Goal: Information Seeking & Learning: Learn about a topic

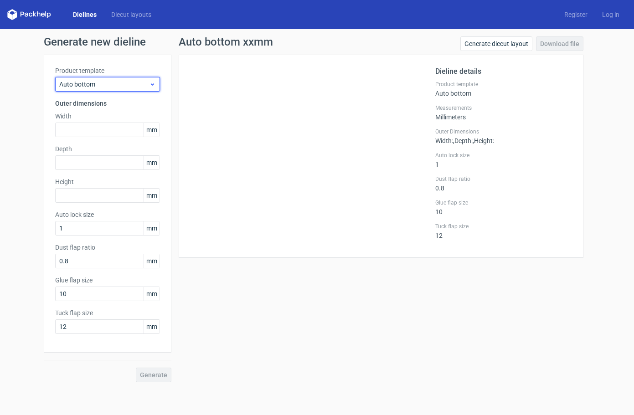
click at [99, 84] on span "Auto bottom" at bounding box center [104, 84] width 90 height 9
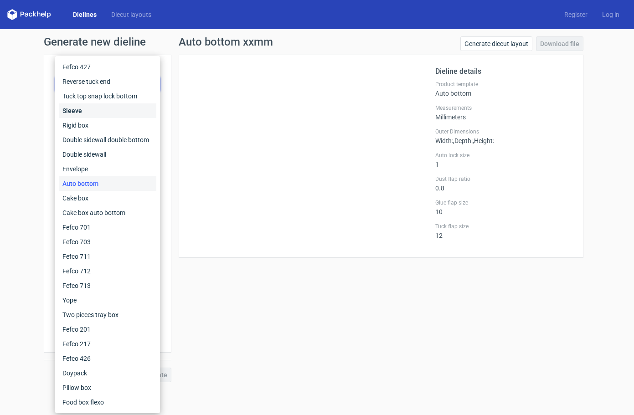
click at [89, 107] on div "Sleeve" at bounding box center [108, 111] width 98 height 15
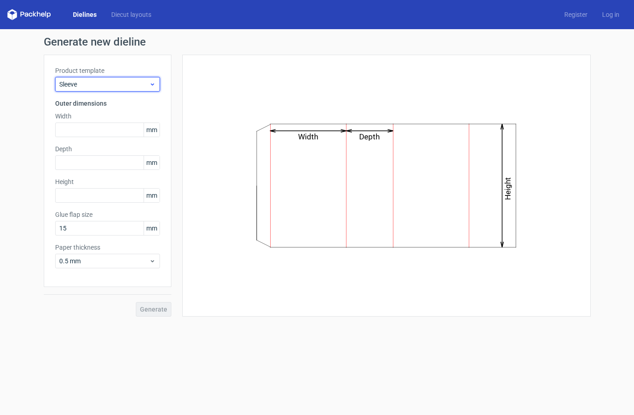
click at [88, 84] on span "Sleeve" at bounding box center [104, 84] width 90 height 9
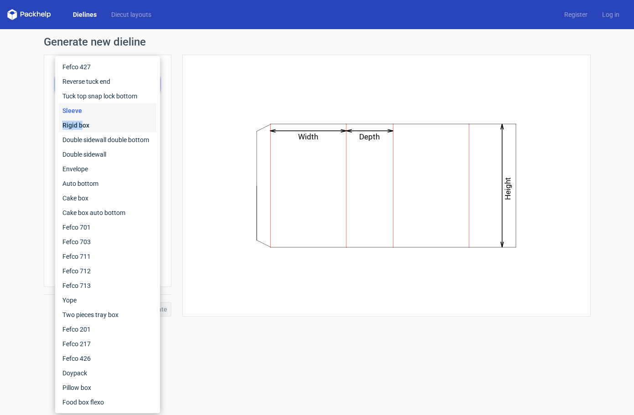
drag, startPoint x: 84, startPoint y: 116, endPoint x: 84, endPoint y: 124, distance: 7.3
click at [84, 124] on div "Fefco 427 Reverse tuck end Tuck top snap lock bottom Sleeve Rigid box Double si…" at bounding box center [108, 235] width 98 height 350
click at [83, 139] on div "Double sidewall double bottom" at bounding box center [108, 140] width 98 height 15
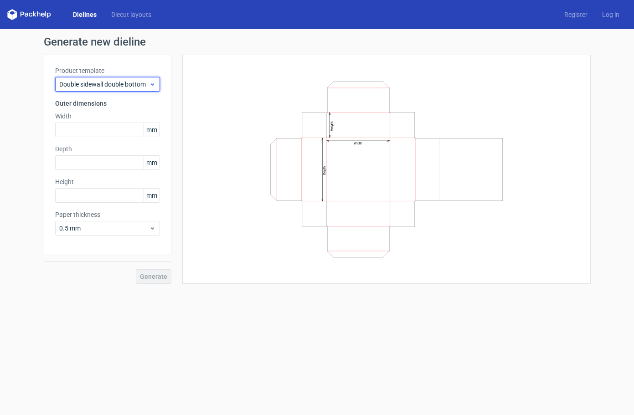
click at [93, 78] on div "Double sidewall double bottom" at bounding box center [107, 84] width 105 height 15
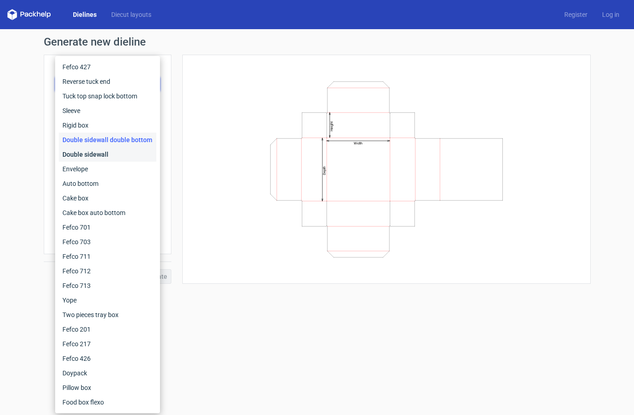
click at [85, 151] on div "Double sidewall" at bounding box center [108, 154] width 98 height 15
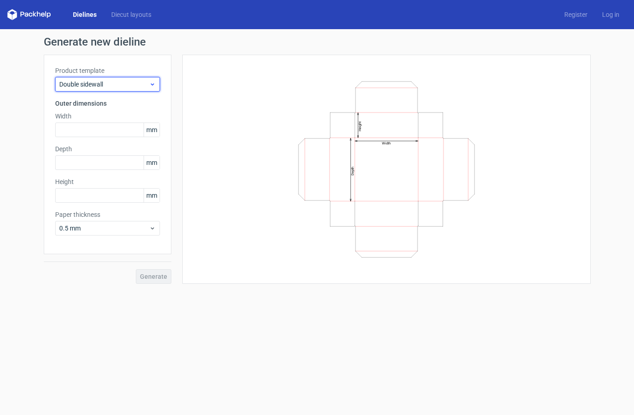
click at [90, 82] on span "Double sidewall" at bounding box center [104, 84] width 90 height 9
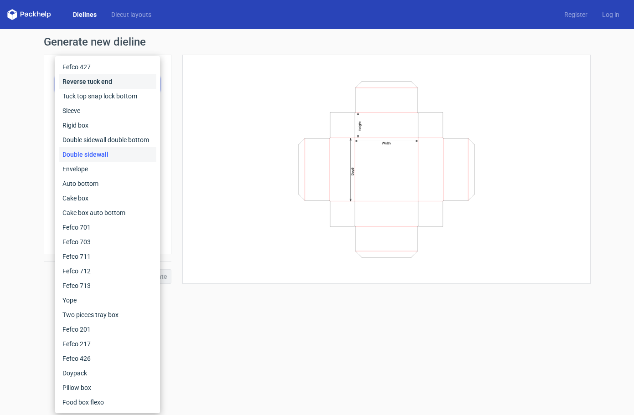
click at [88, 81] on div "Reverse tuck end" at bounding box center [108, 81] width 98 height 15
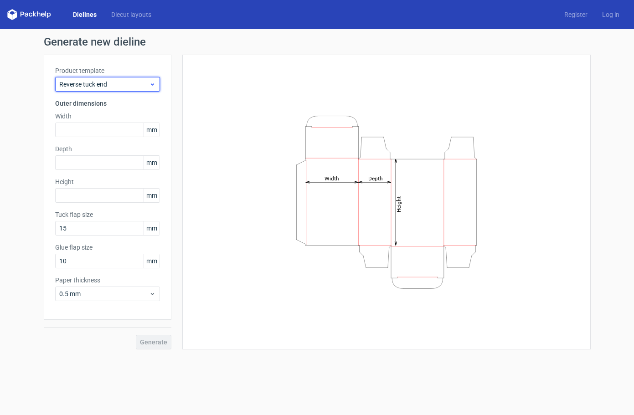
click at [88, 86] on span "Reverse tuck end" at bounding box center [104, 84] width 90 height 9
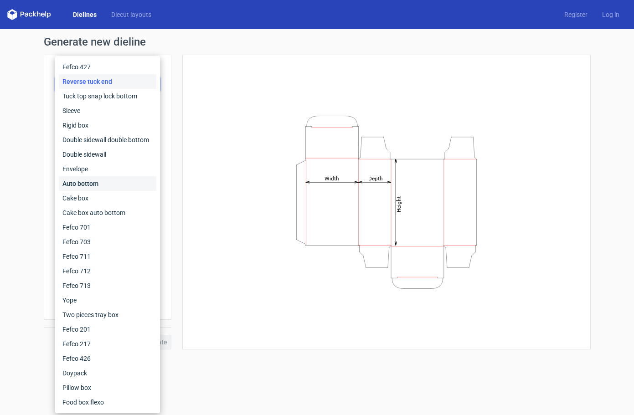
click at [80, 182] on div "Auto bottom" at bounding box center [108, 183] width 98 height 15
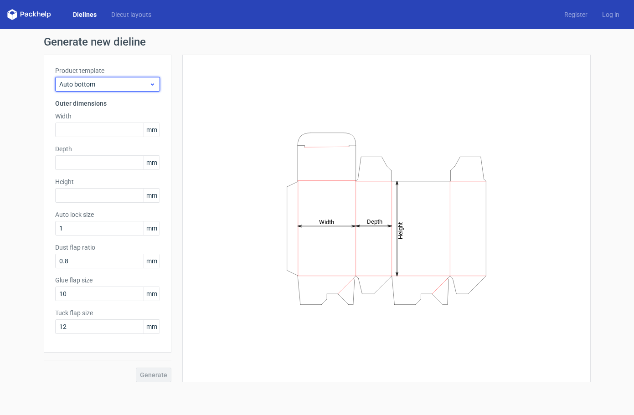
click at [95, 83] on span "Auto bottom" at bounding box center [104, 84] width 90 height 9
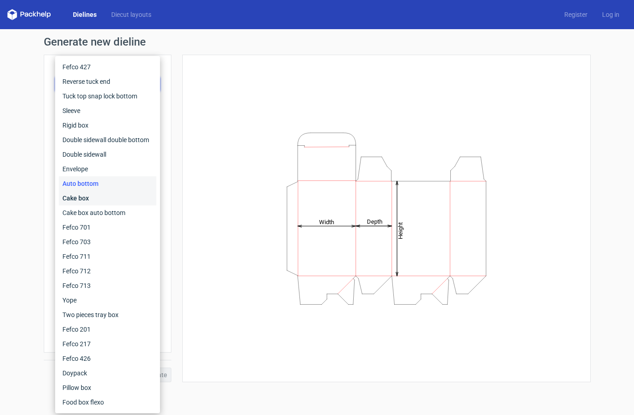
click at [85, 201] on div "Cake box" at bounding box center [108, 198] width 98 height 15
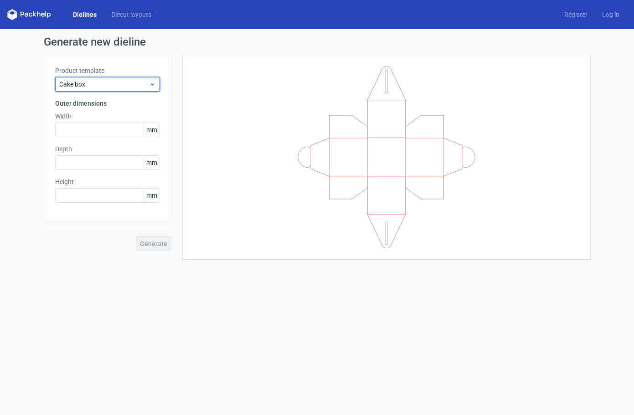
click at [91, 90] on div "Cake box" at bounding box center [107, 84] width 105 height 15
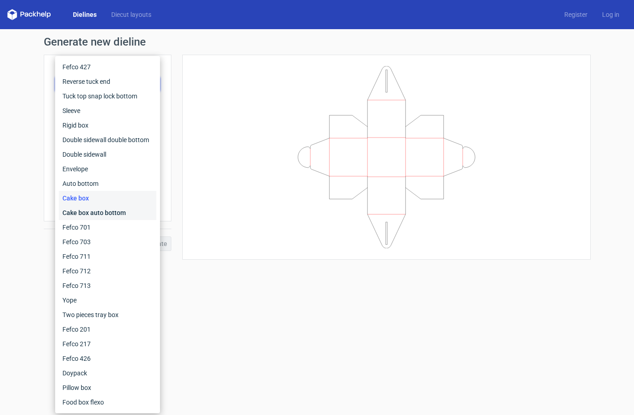
click at [87, 209] on div "Cake box auto bottom" at bounding box center [108, 213] width 98 height 15
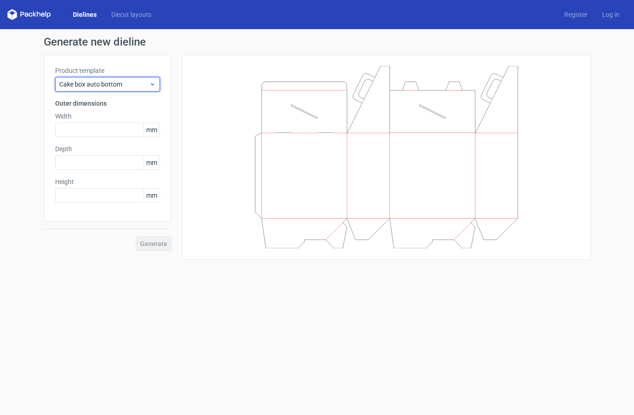
click at [91, 85] on span "Cake box auto bottom" at bounding box center [104, 84] width 90 height 9
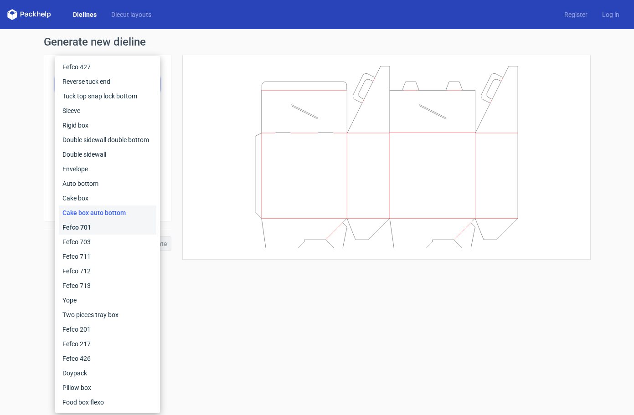
click at [81, 227] on div "Fefco 701" at bounding box center [108, 227] width 98 height 15
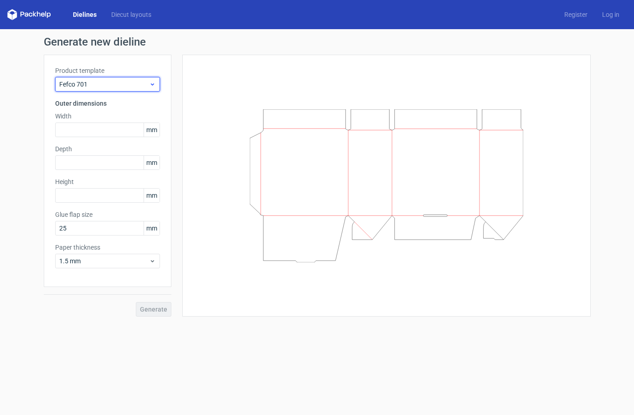
click at [96, 83] on span "Fefco 701" at bounding box center [104, 84] width 90 height 9
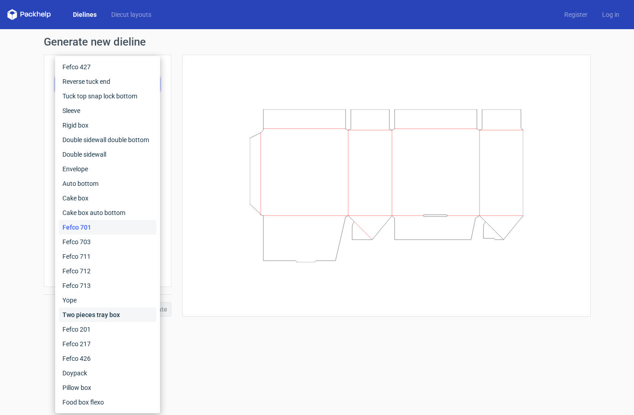
click at [79, 317] on div "Two pieces tray box" at bounding box center [108, 315] width 98 height 15
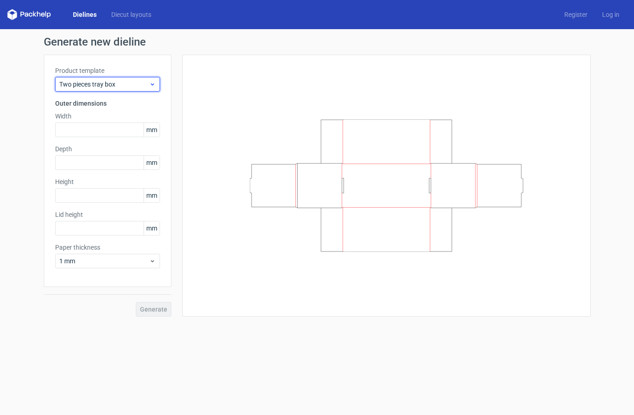
click at [101, 87] on span "Two pieces tray box" at bounding box center [104, 84] width 90 height 9
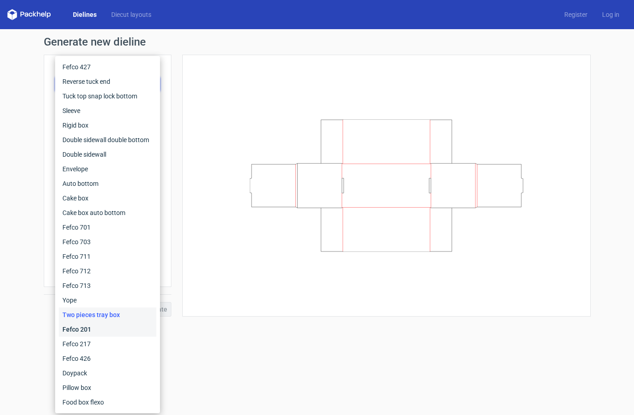
click at [84, 330] on div "Fefco 201" at bounding box center [108, 329] width 98 height 15
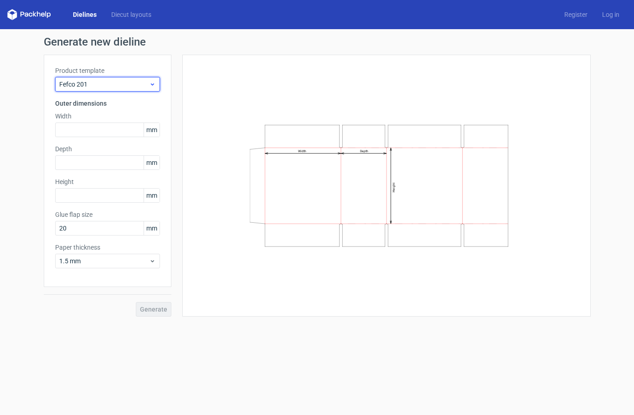
click at [98, 90] on div "Fefco 201" at bounding box center [107, 84] width 105 height 15
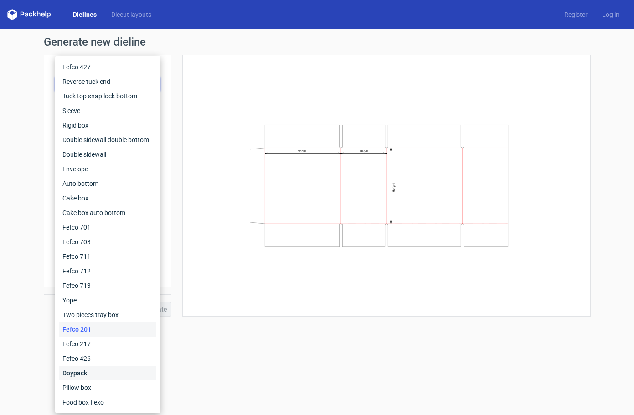
click at [79, 373] on div "Doypack" at bounding box center [108, 373] width 98 height 15
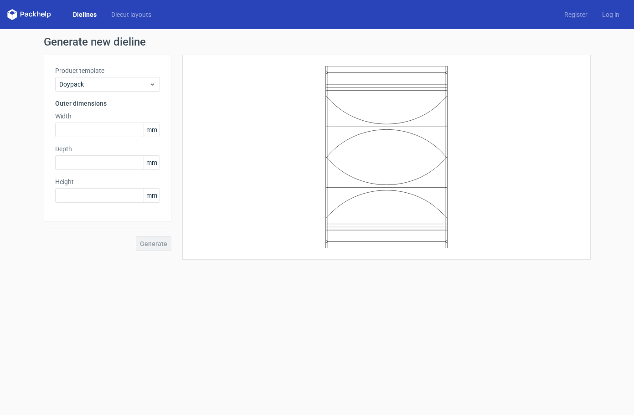
click at [107, 93] on div "Product template Doypack Outer dimensions Width mm Depth mm Height mm" at bounding box center [108, 138] width 128 height 167
click at [105, 86] on span "Doypack" at bounding box center [104, 84] width 90 height 9
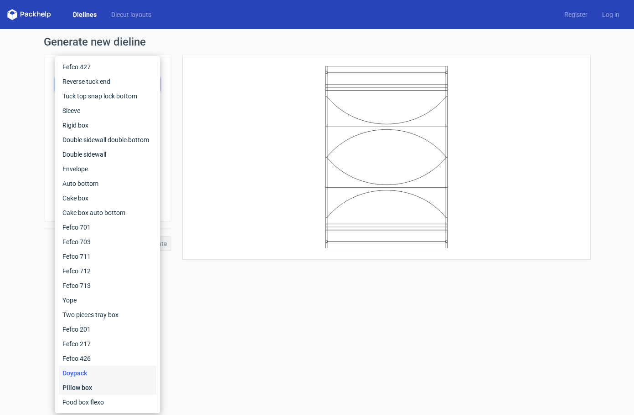
click at [77, 390] on div "Pillow box" at bounding box center [108, 388] width 98 height 15
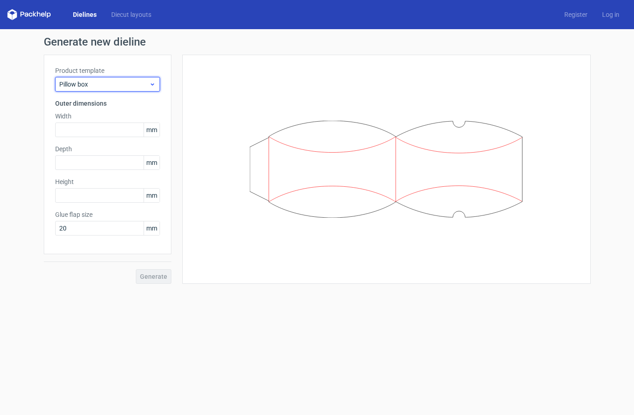
click at [96, 86] on span "Pillow box" at bounding box center [104, 84] width 90 height 9
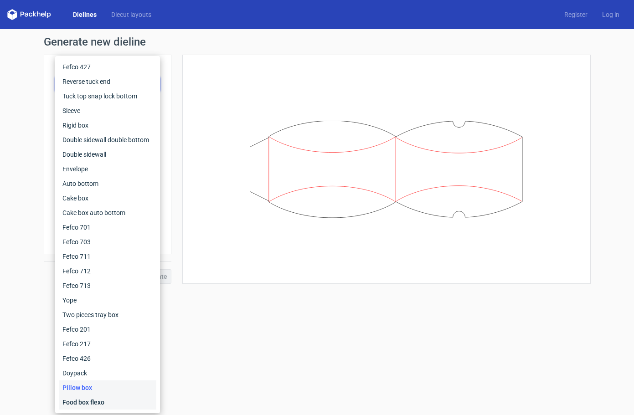
click at [108, 401] on div "Food box flexo" at bounding box center [108, 402] width 98 height 15
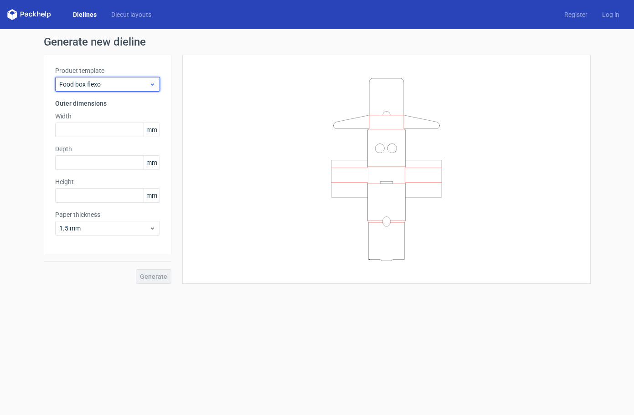
click at [119, 83] on span "Food box flexo" at bounding box center [104, 84] width 90 height 9
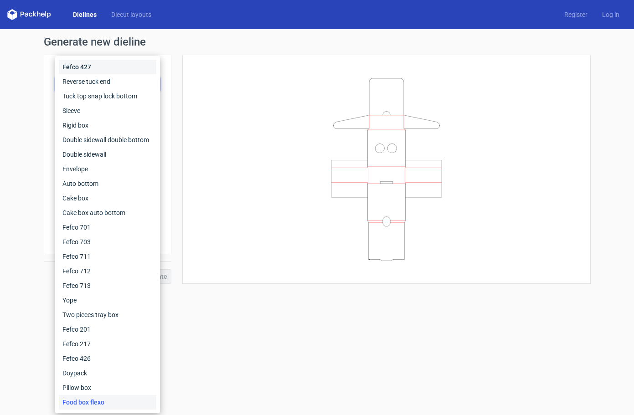
click at [101, 67] on div "Fefco 427" at bounding box center [108, 67] width 98 height 15
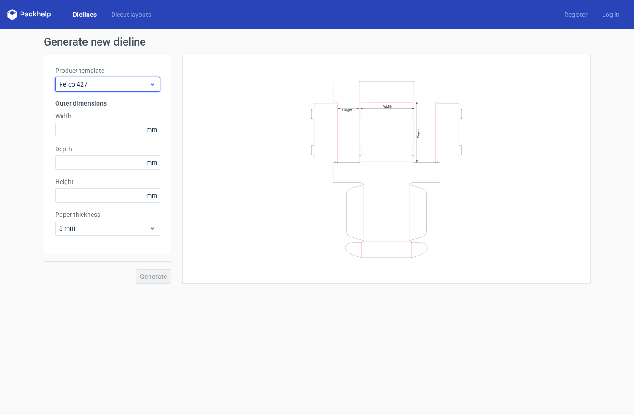
click at [96, 85] on span "Fefco 427" at bounding box center [104, 84] width 90 height 9
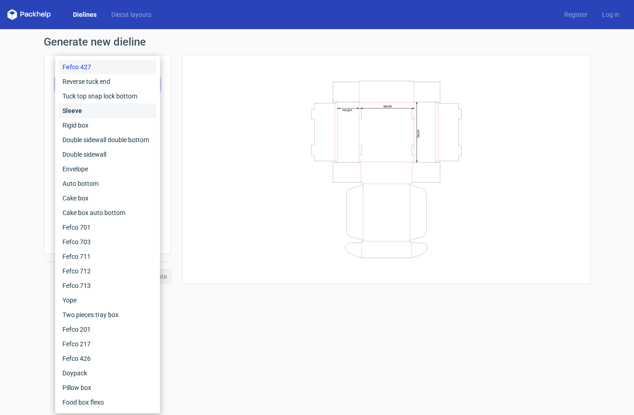
click at [85, 110] on div "Sleeve" at bounding box center [108, 111] width 98 height 15
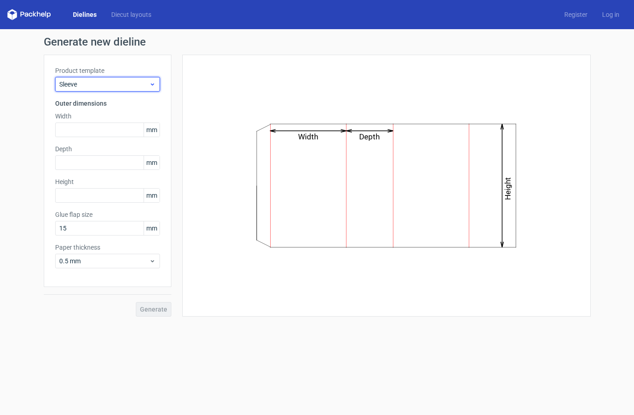
click at [93, 82] on span "Sleeve" at bounding box center [104, 84] width 90 height 9
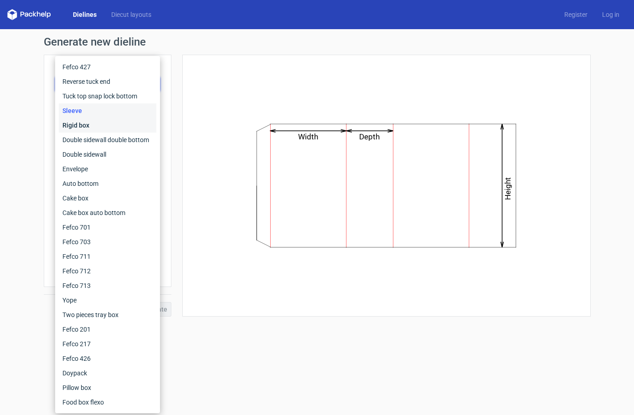
click at [83, 122] on div "Rigid box" at bounding box center [108, 125] width 98 height 15
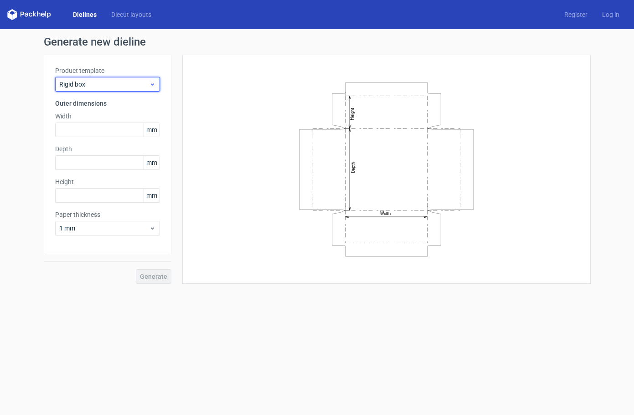
click at [93, 86] on span "Rigid box" at bounding box center [104, 84] width 90 height 9
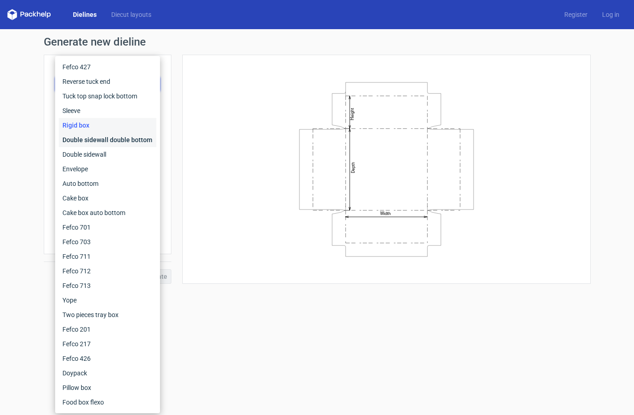
click at [80, 140] on div "Double sidewall double bottom" at bounding box center [108, 140] width 98 height 15
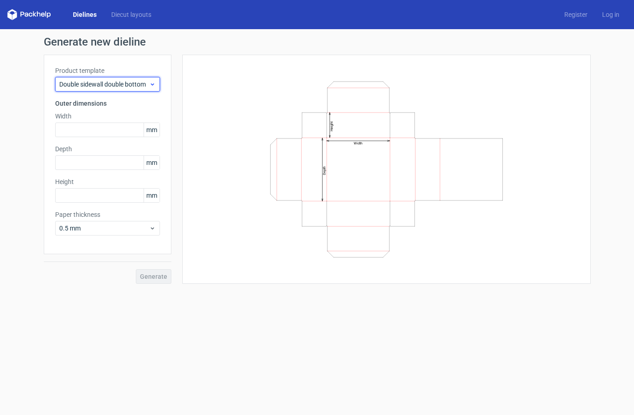
click at [93, 85] on span "Double sidewall double bottom" at bounding box center [104, 84] width 90 height 9
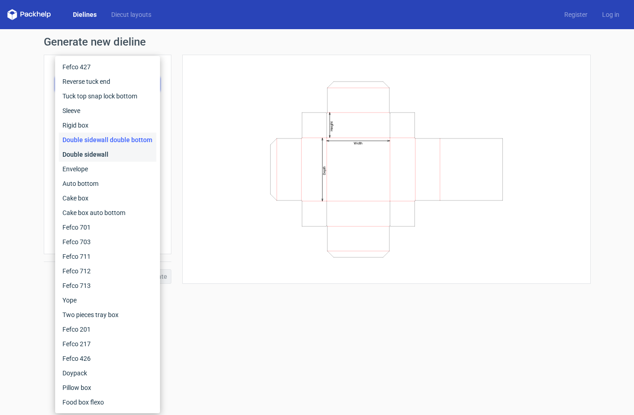
click at [86, 153] on div "Double sidewall" at bounding box center [108, 154] width 98 height 15
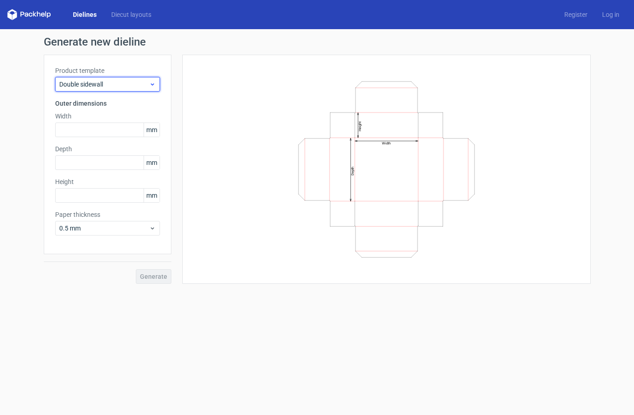
click at [96, 86] on span "Double sidewall" at bounding box center [104, 84] width 90 height 9
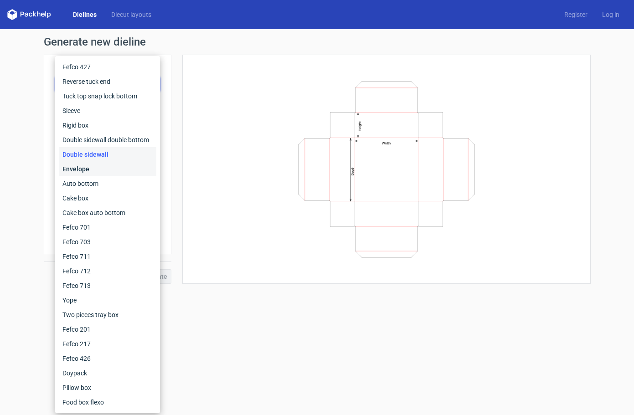
click at [78, 167] on div "Envelope" at bounding box center [108, 169] width 98 height 15
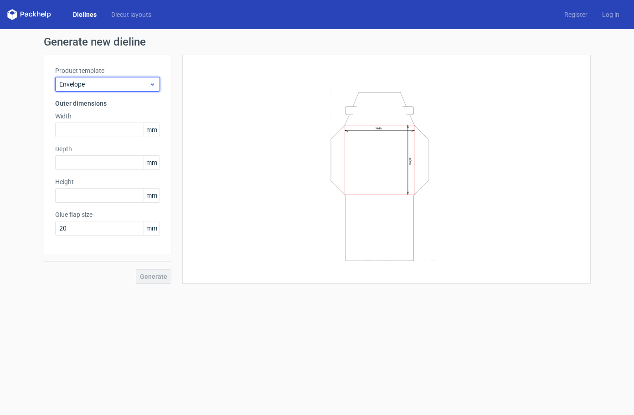
click at [92, 87] on span "Envelope" at bounding box center [104, 84] width 90 height 9
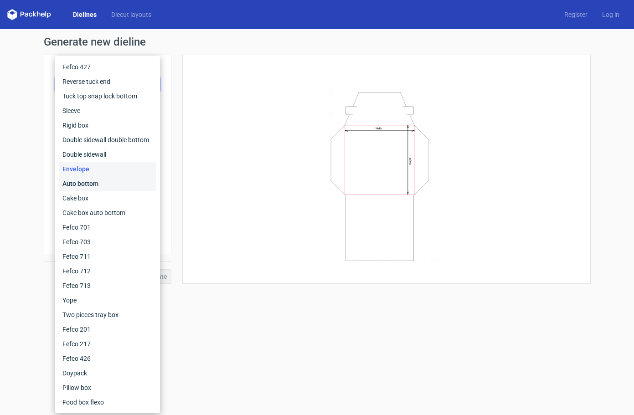
click at [82, 180] on div "Auto bottom" at bounding box center [108, 183] width 98 height 15
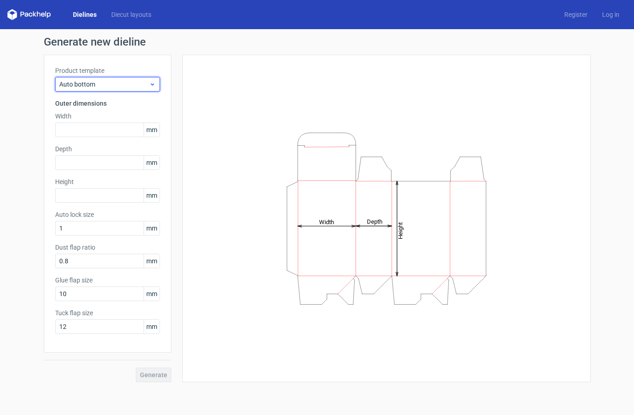
click at [101, 82] on span "Auto bottom" at bounding box center [104, 84] width 90 height 9
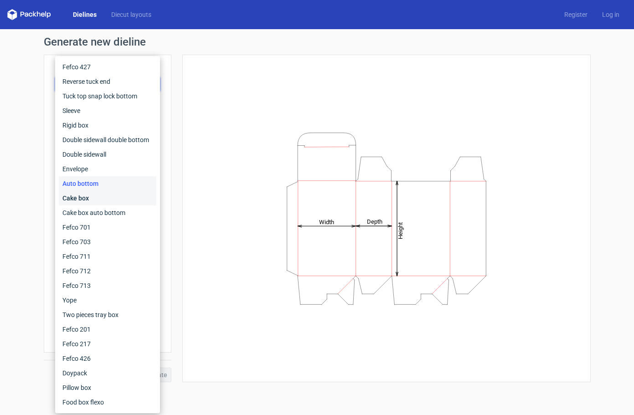
click at [73, 197] on div "Cake box" at bounding box center [108, 198] width 98 height 15
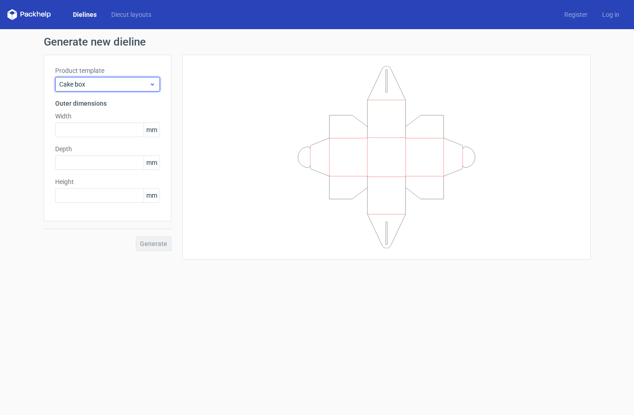
click at [94, 82] on span "Cake box" at bounding box center [104, 84] width 90 height 9
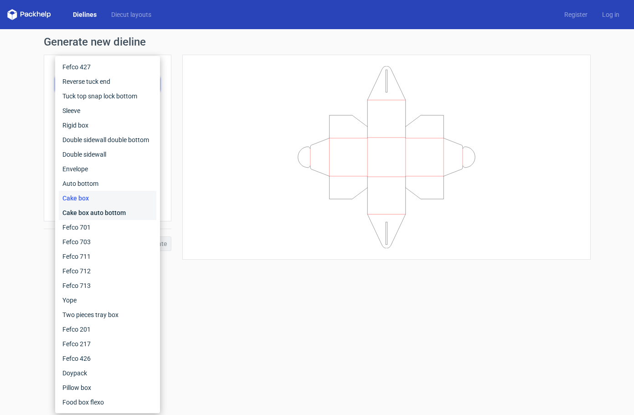
click at [83, 212] on div "Cake box auto bottom" at bounding box center [108, 213] width 98 height 15
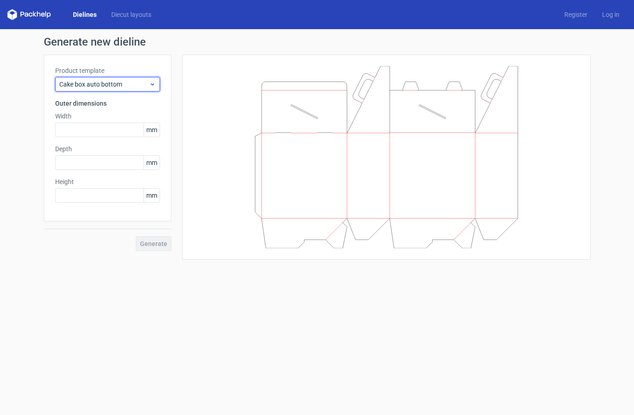
click at [102, 85] on span "Cake box auto bottom" at bounding box center [104, 84] width 90 height 9
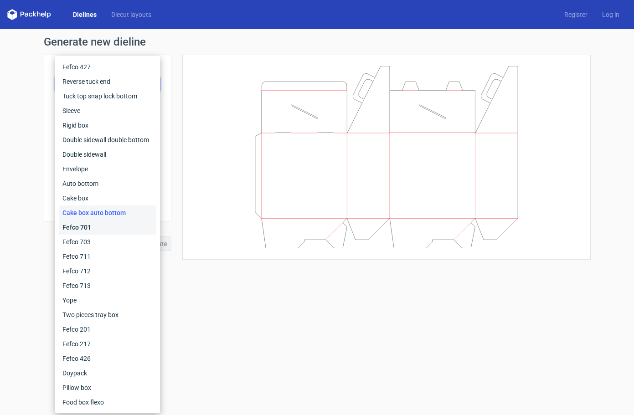
click at [82, 224] on div "Fefco 701" at bounding box center [108, 227] width 98 height 15
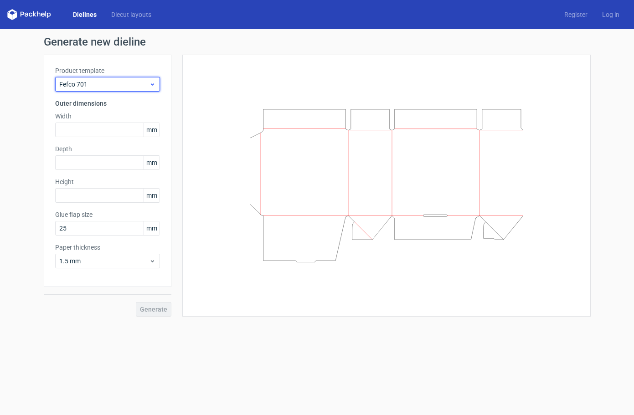
click at [78, 88] on span "Fefco 701" at bounding box center [104, 84] width 90 height 9
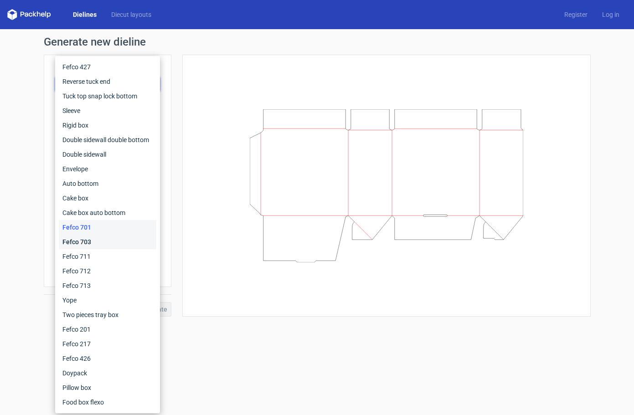
click at [71, 238] on div "Fefco 703" at bounding box center [108, 242] width 98 height 15
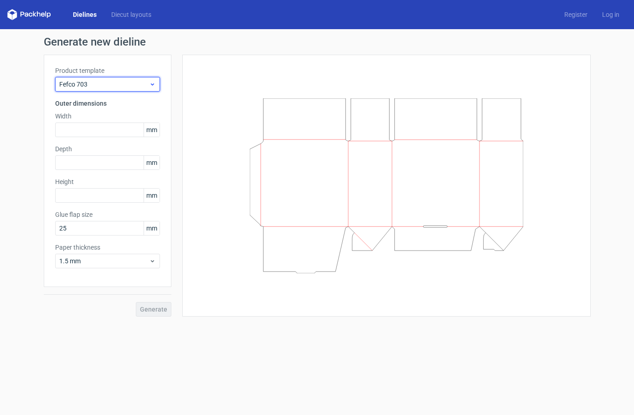
click at [109, 79] on div "Fefco 703" at bounding box center [107, 84] width 105 height 15
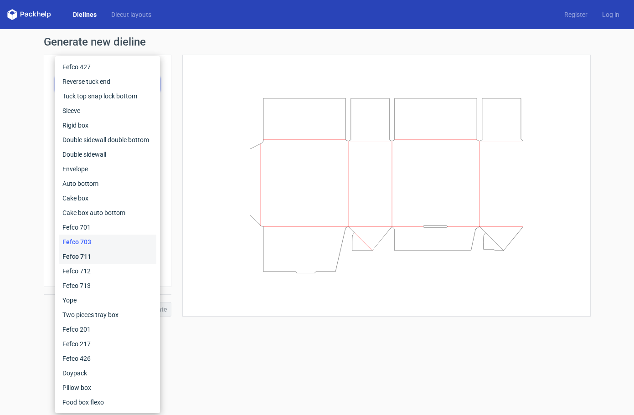
click at [82, 254] on div "Fefco 711" at bounding box center [108, 256] width 98 height 15
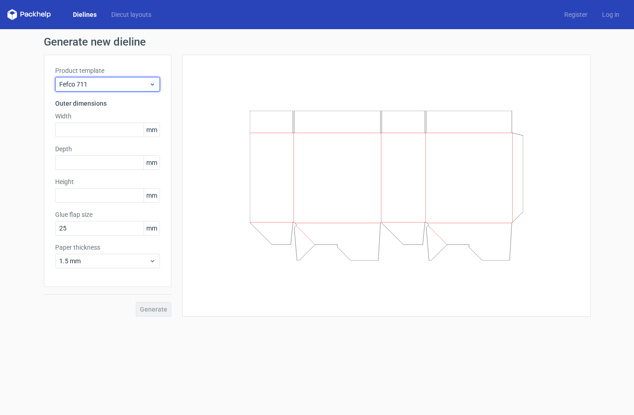
click at [93, 86] on span "Fefco 711" at bounding box center [104, 84] width 90 height 9
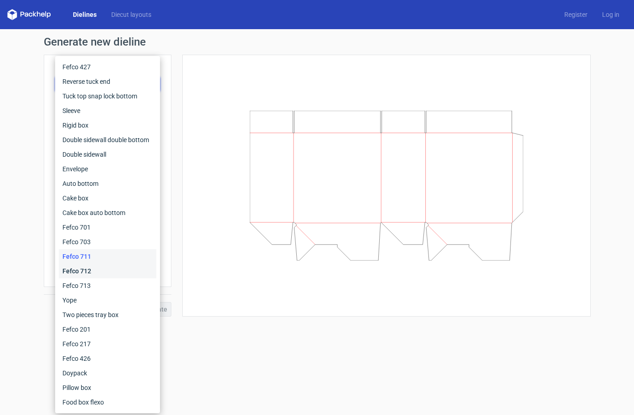
click at [80, 275] on div "Fefco 712" at bounding box center [108, 271] width 98 height 15
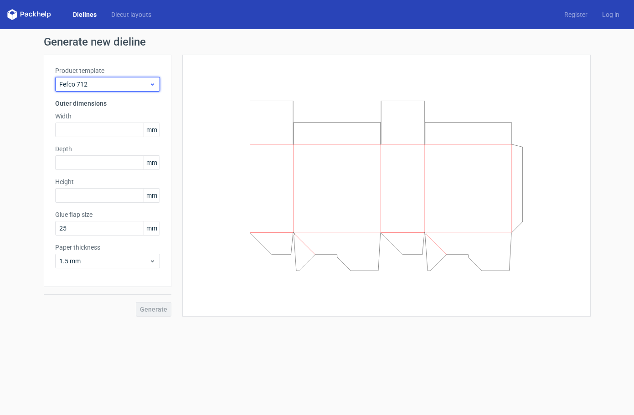
click at [92, 79] on div "Fefco 712" at bounding box center [107, 84] width 105 height 15
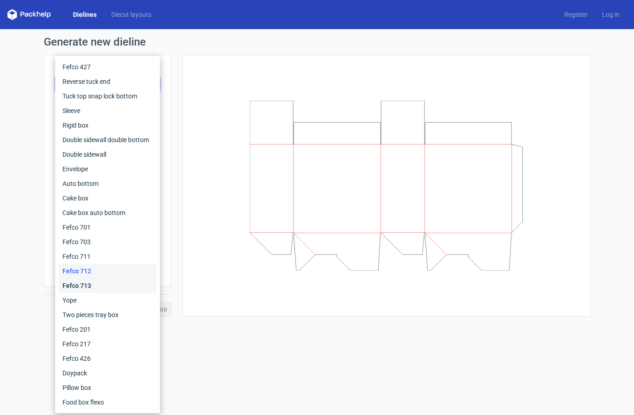
click at [80, 287] on div "Fefco 713" at bounding box center [108, 286] width 98 height 15
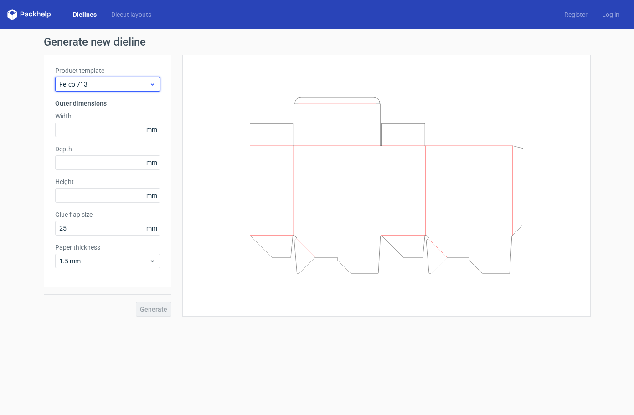
click at [87, 86] on span "Fefco 713" at bounding box center [104, 84] width 90 height 9
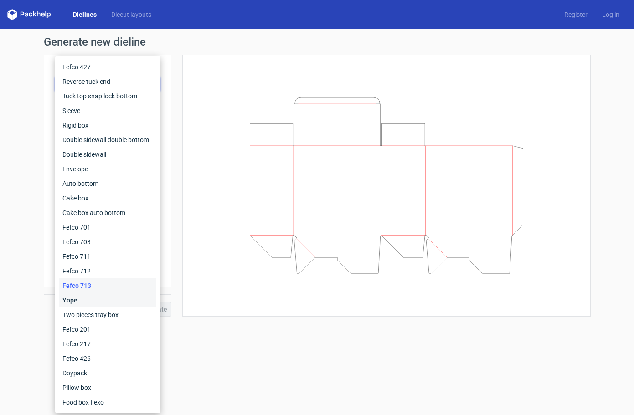
click at [77, 304] on div "Yope" at bounding box center [108, 300] width 98 height 15
